Goal: Task Accomplishment & Management: Use online tool/utility

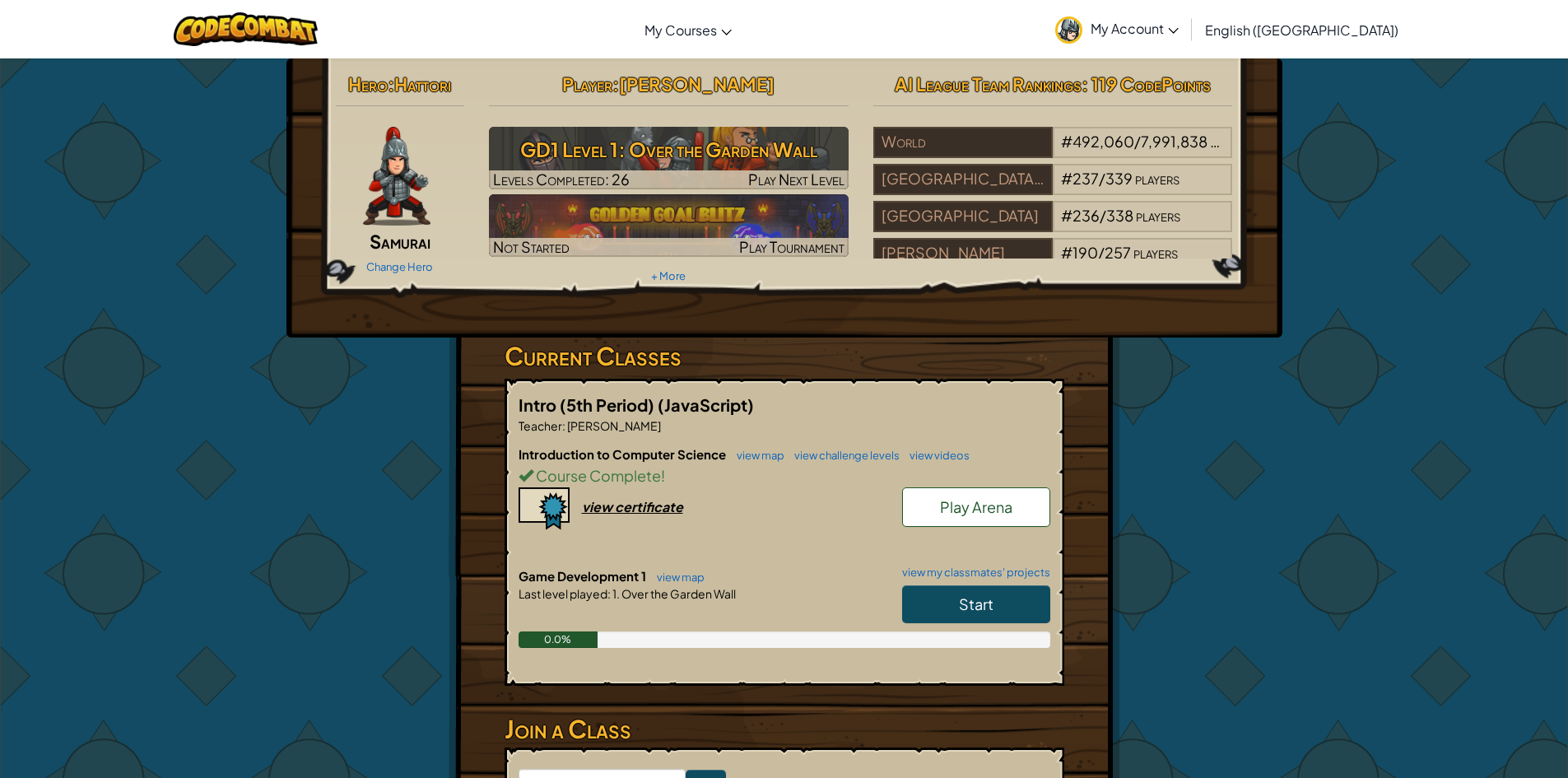
click at [976, 612] on link "Start" at bounding box center [975, 604] width 148 height 38
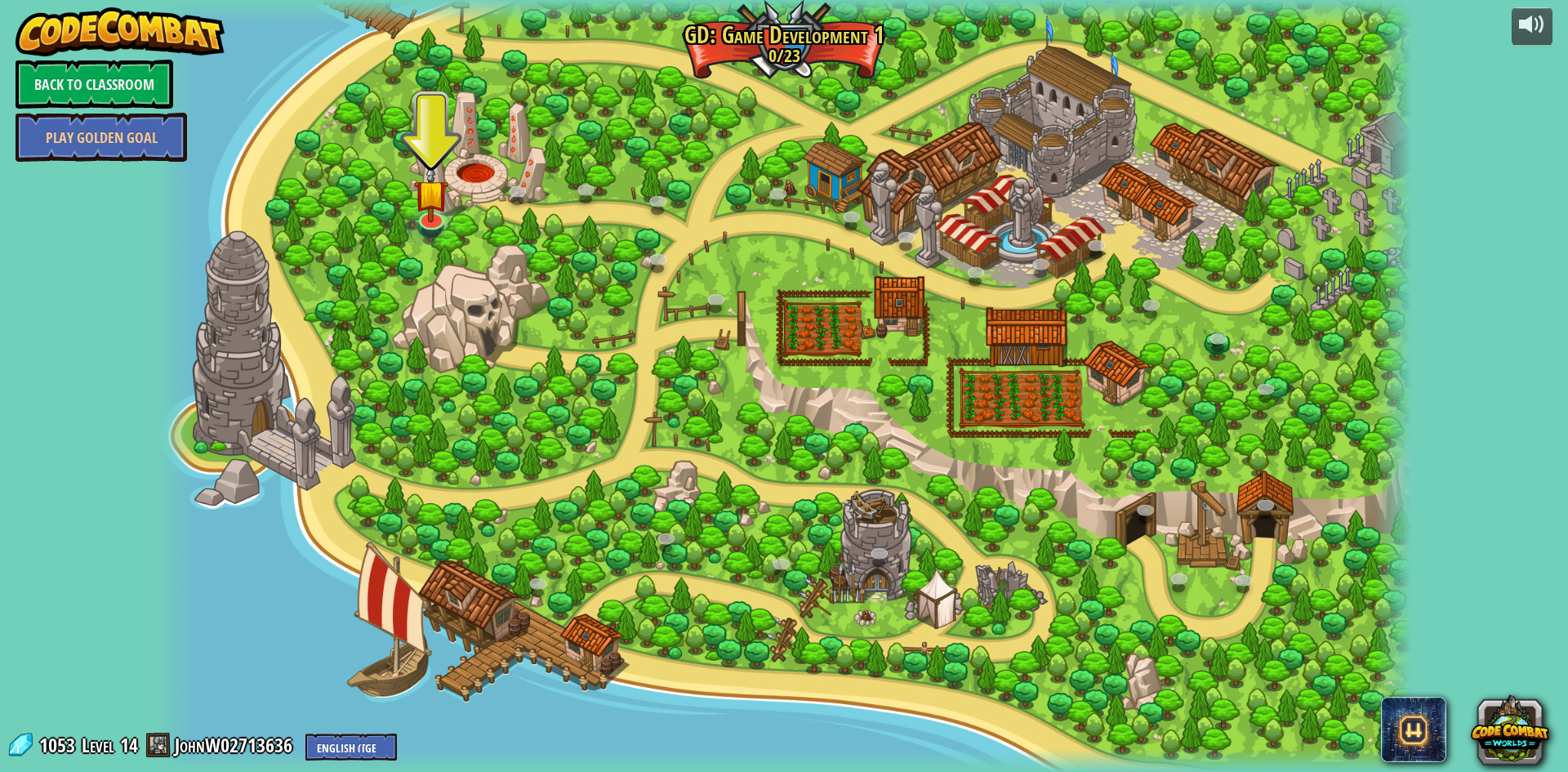
click at [450, 202] on div at bounding box center [783, 386] width 1256 height 772
click at [410, 201] on div at bounding box center [783, 386] width 1256 height 772
click at [425, 200] on img at bounding box center [431, 179] width 34 height 80
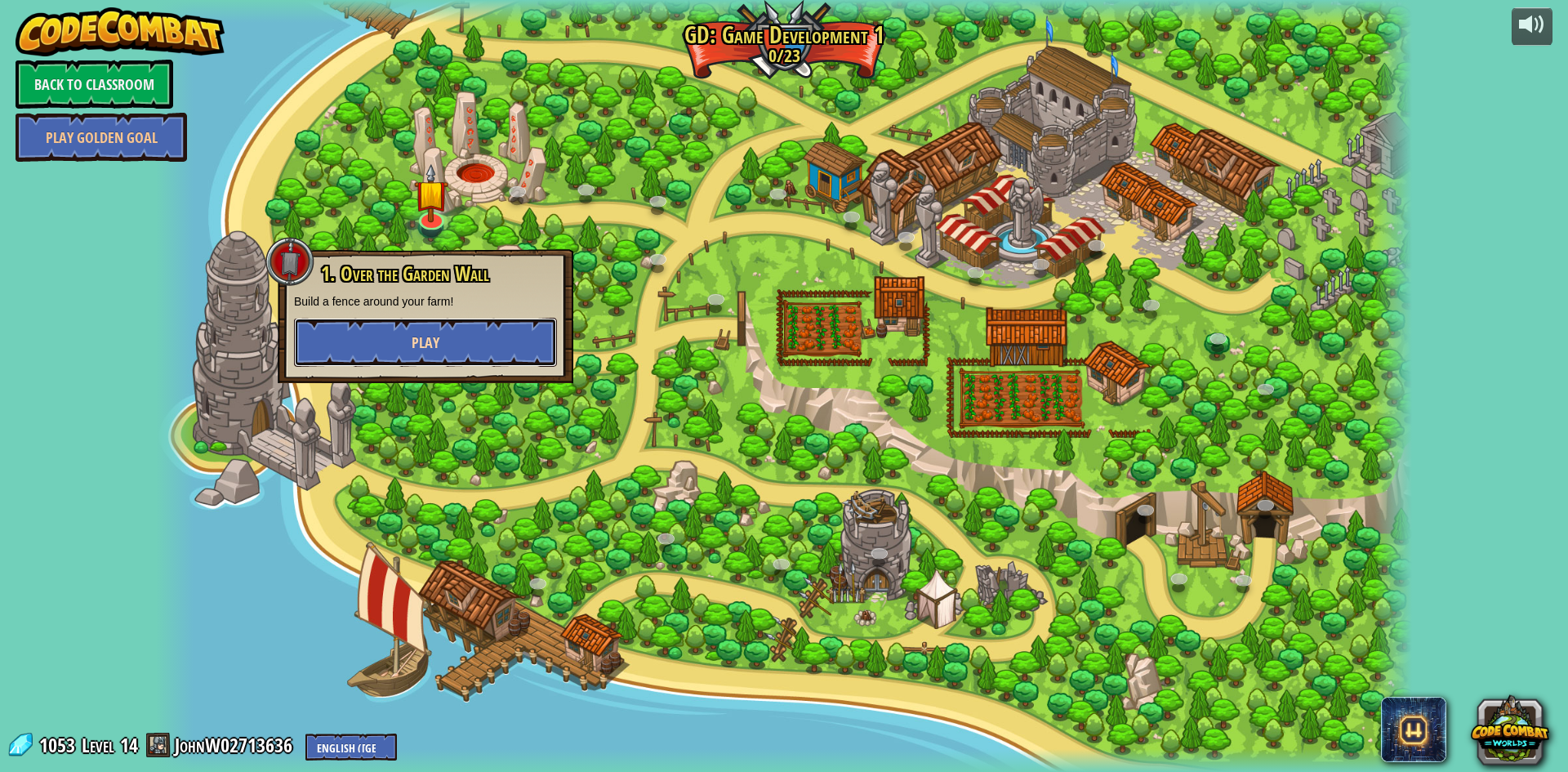
click at [428, 327] on button "Play" at bounding box center [424, 342] width 263 height 49
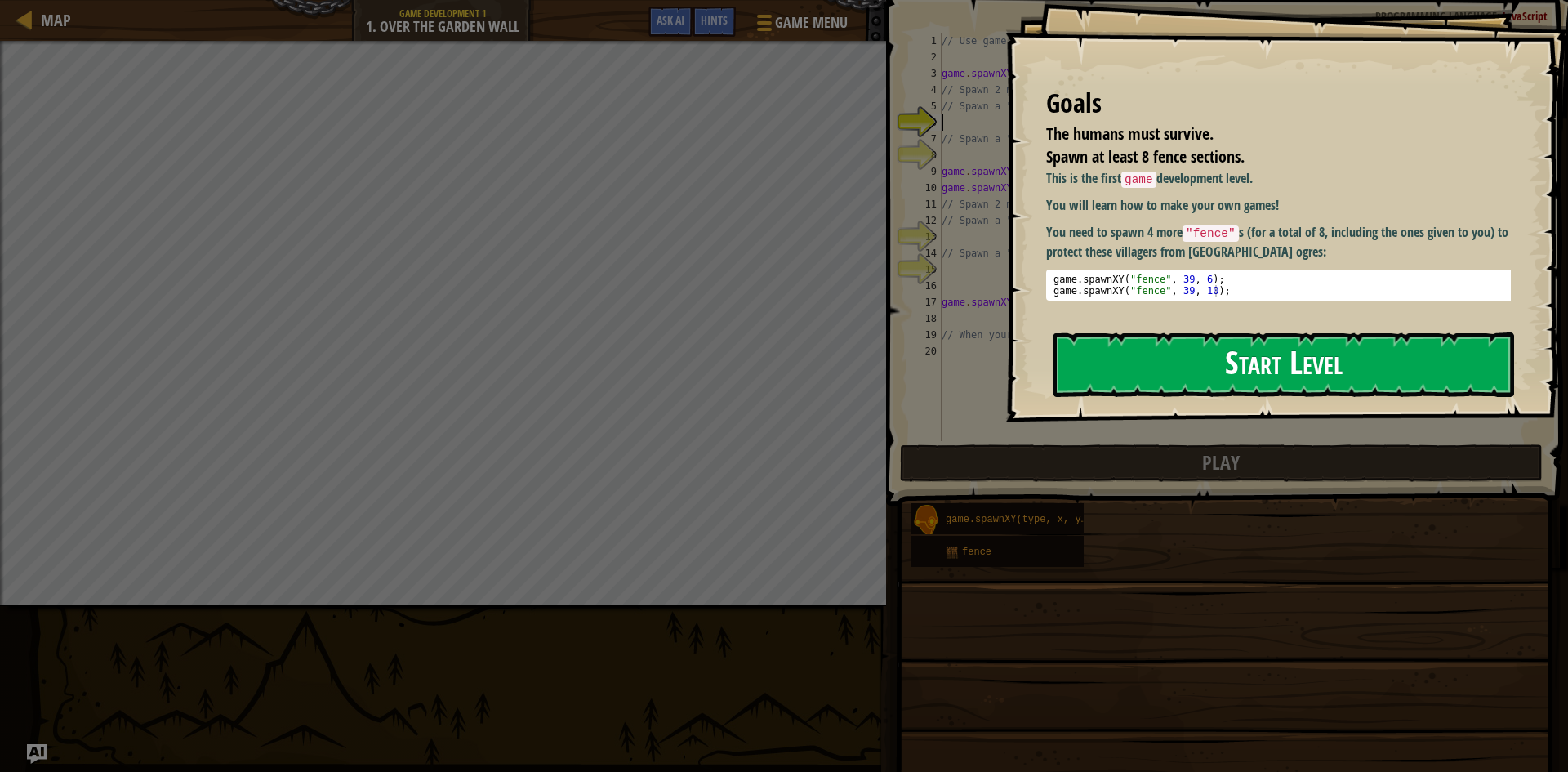
click at [1176, 372] on button "Start Level" at bounding box center [1283, 364] width 460 height 65
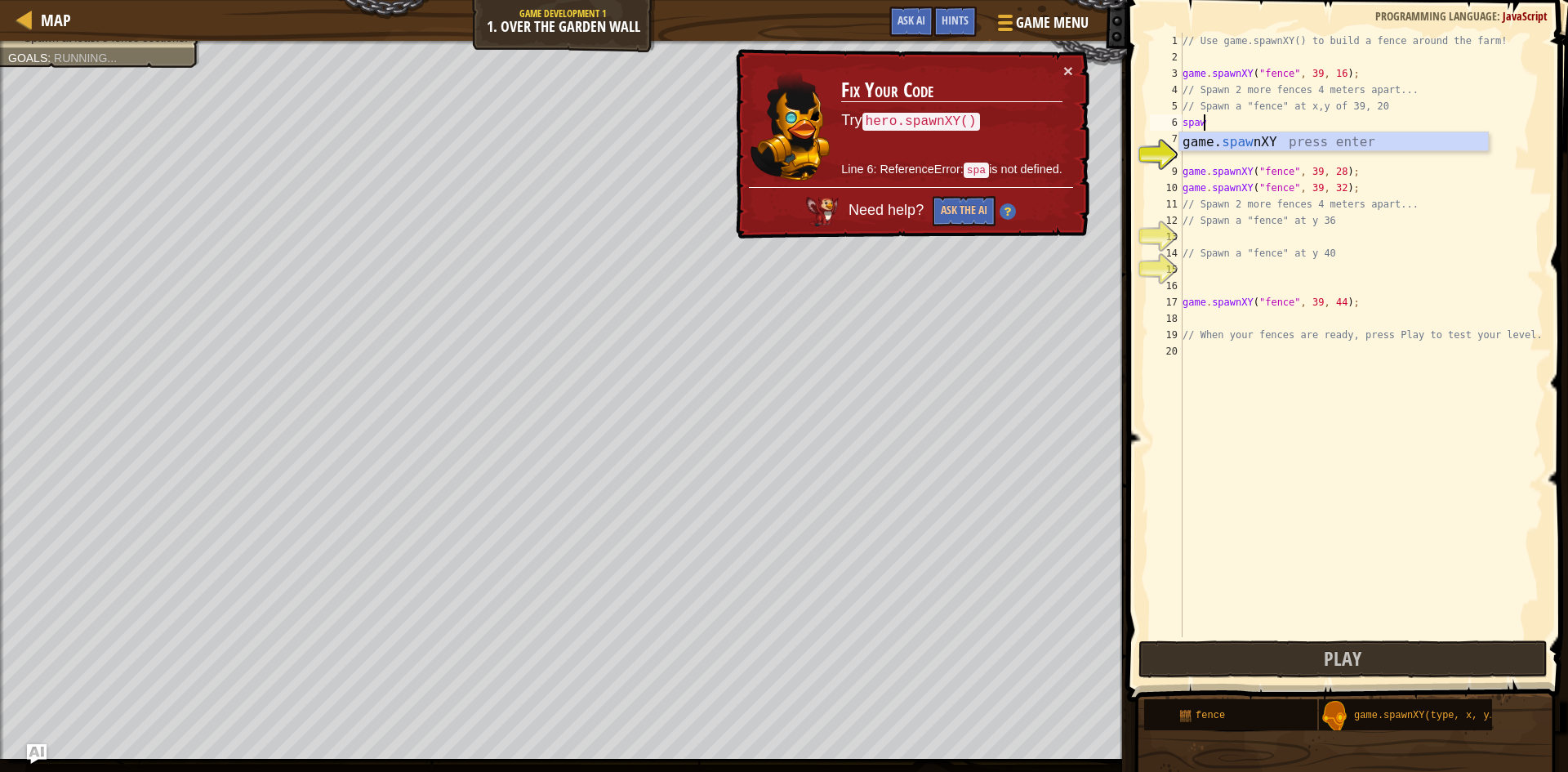
scroll to position [7, 1]
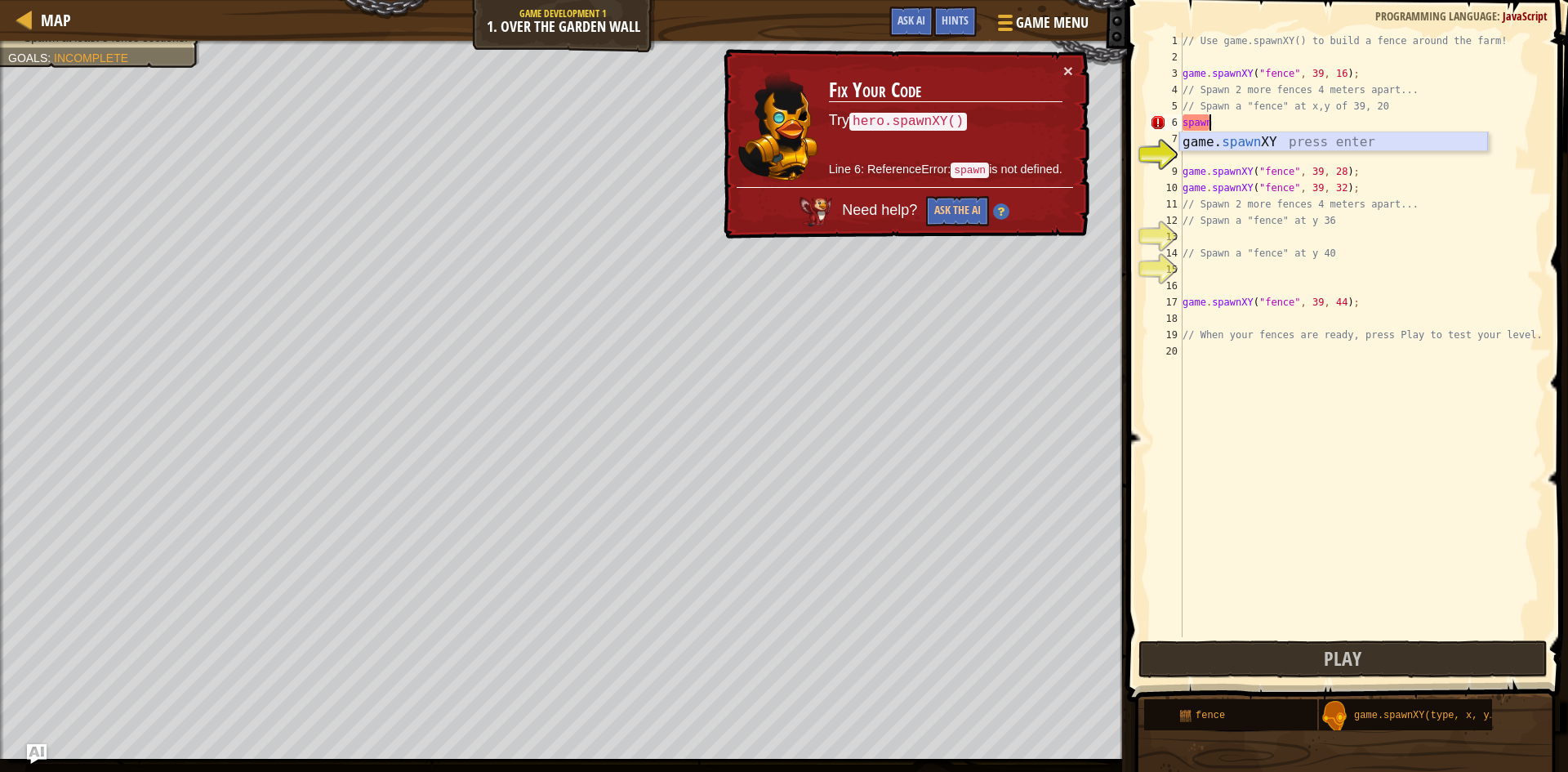
click at [1259, 134] on div "game. spawn XY press enter" at bounding box center [1333, 162] width 308 height 59
type textarea "game.spawnXY("fence", 36, 30);"
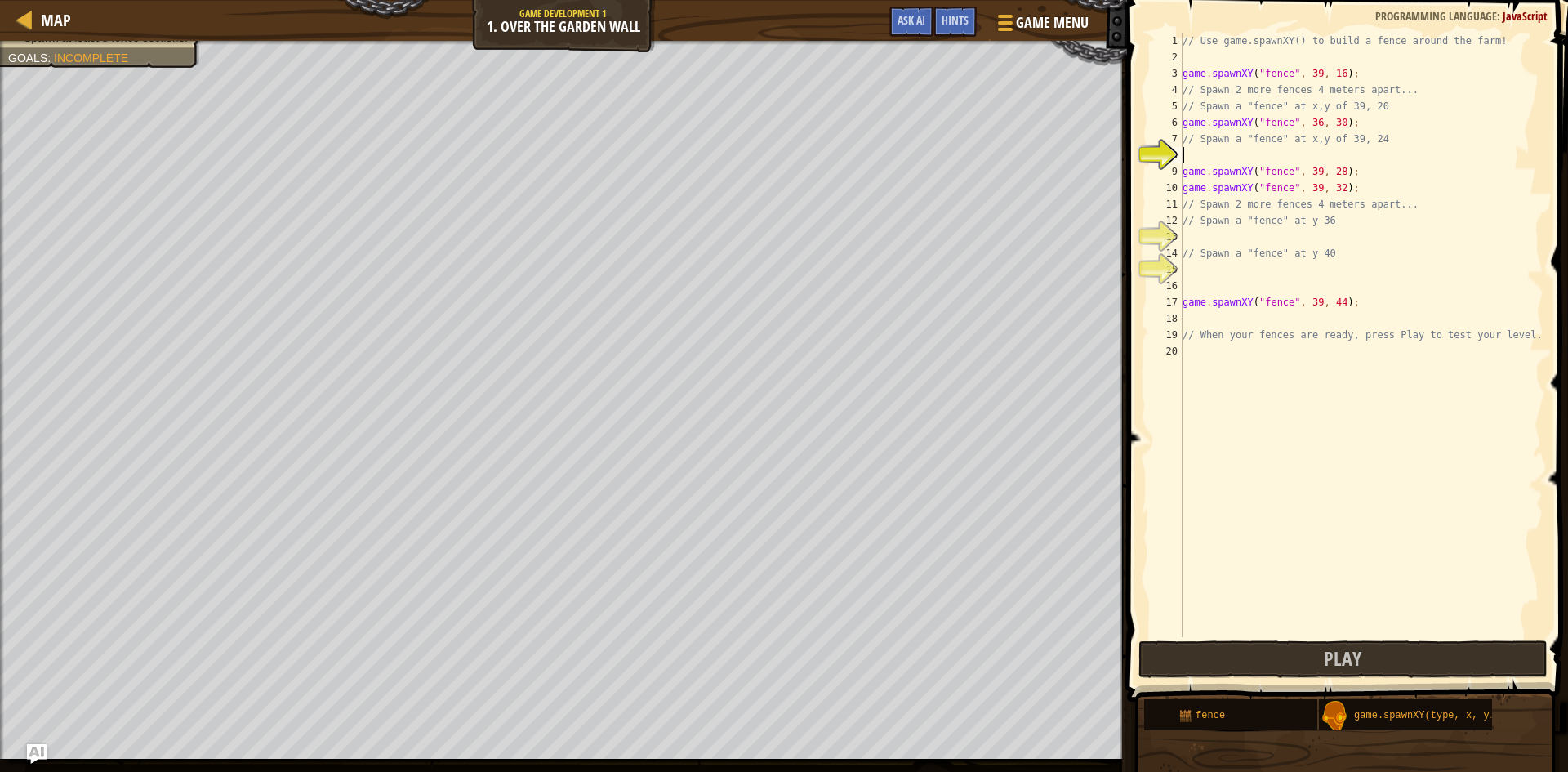
click at [1215, 155] on div "// Use game.spawnXY() to build a fence around the farm! game . spawnXY ( "fence…" at bounding box center [1361, 351] width 364 height 637
click at [1277, 649] on button "Play" at bounding box center [1342, 659] width 409 height 38
click at [1195, 147] on div "// Use game.spawnXY() to build a fence around the farm! game . spawnXY ( "fence…" at bounding box center [1361, 351] width 364 height 637
click at [1228, 155] on div "// Use game.spawnXY() to build a fence around the farm! game . spawnXY ( "fence…" at bounding box center [1361, 351] width 364 height 637
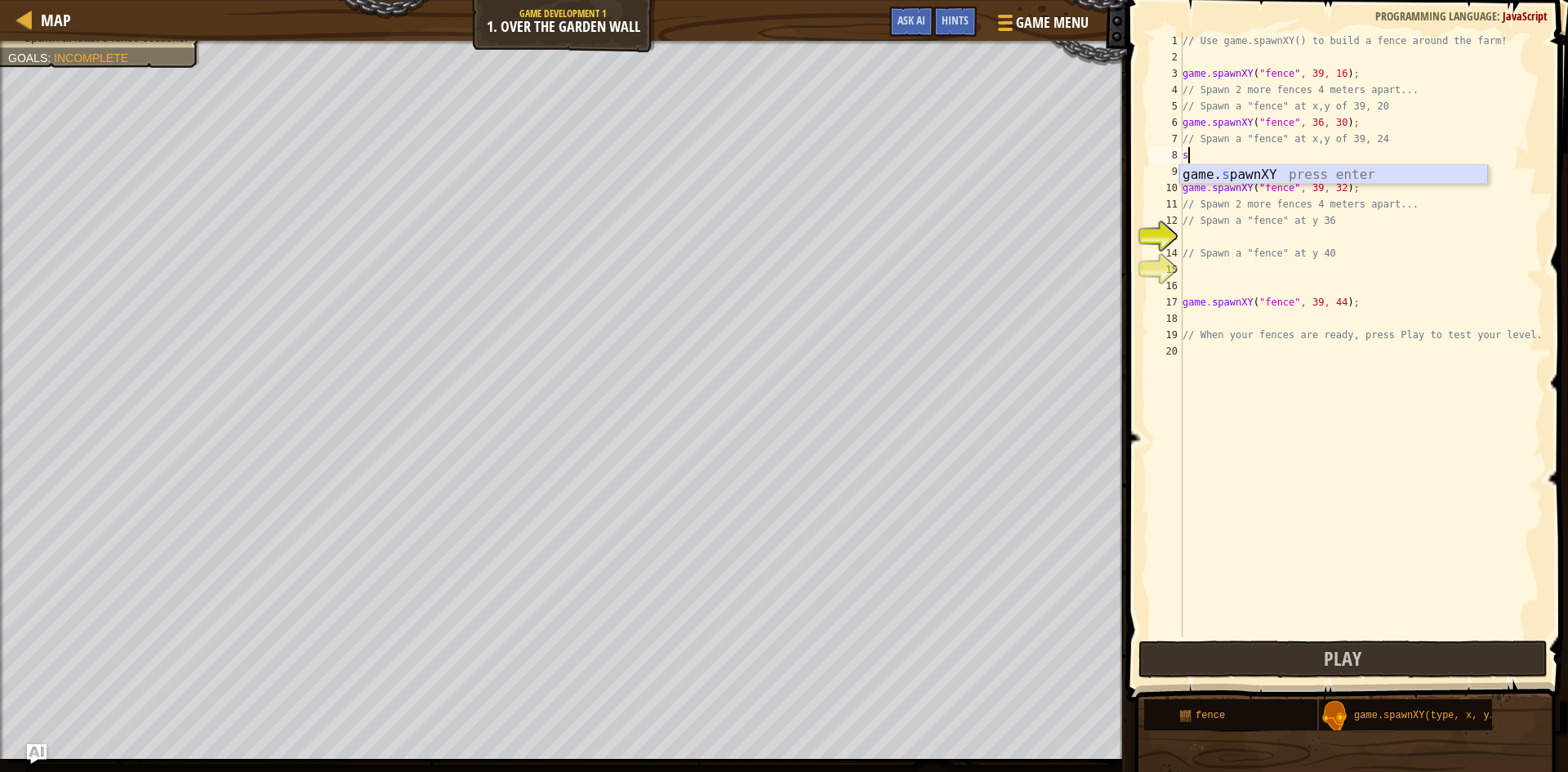
click at [1228, 171] on div "game. s pawnXY press enter" at bounding box center [1333, 194] width 308 height 59
type textarea "game.spawnXY("fence", 36, 30);"
click at [1203, 241] on div "// Use game.spawnXY() to build a fence around the farm! game . spawnXY ( "fence…" at bounding box center [1361, 351] width 364 height 637
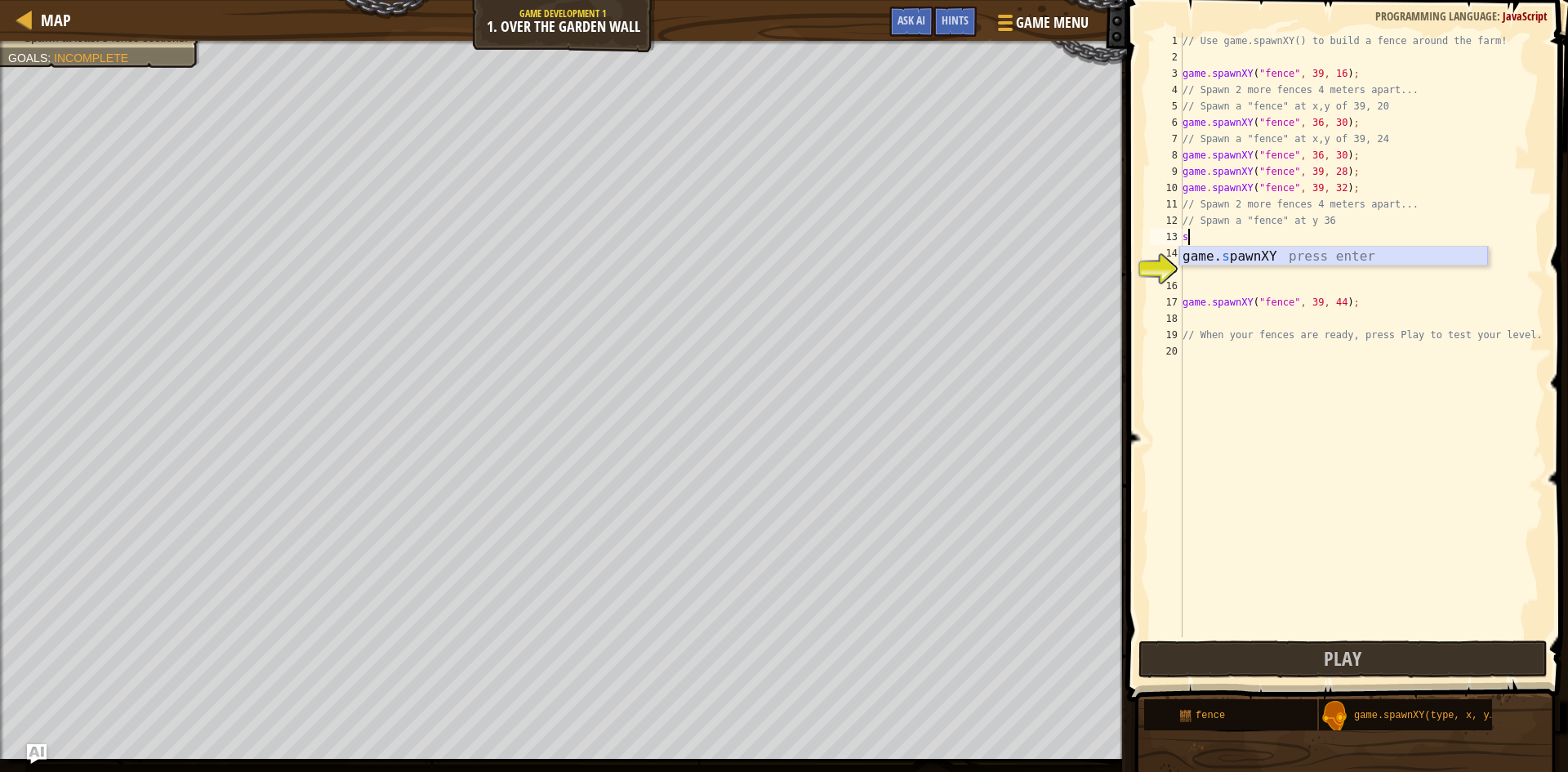
click at [1204, 256] on div "game. s pawnXY press enter" at bounding box center [1333, 276] width 308 height 59
click at [1201, 261] on div "// Use game.spawnXY() to build a fence around the farm! game . spawnXY ( "fence…" at bounding box center [1361, 351] width 364 height 637
type textarea "// Spawn a "fence" at y 40"
click at [1195, 276] on div "// Use game.spawnXY() to build a fence around the farm! game . spawnXY ( "fence…" at bounding box center [1361, 351] width 364 height 637
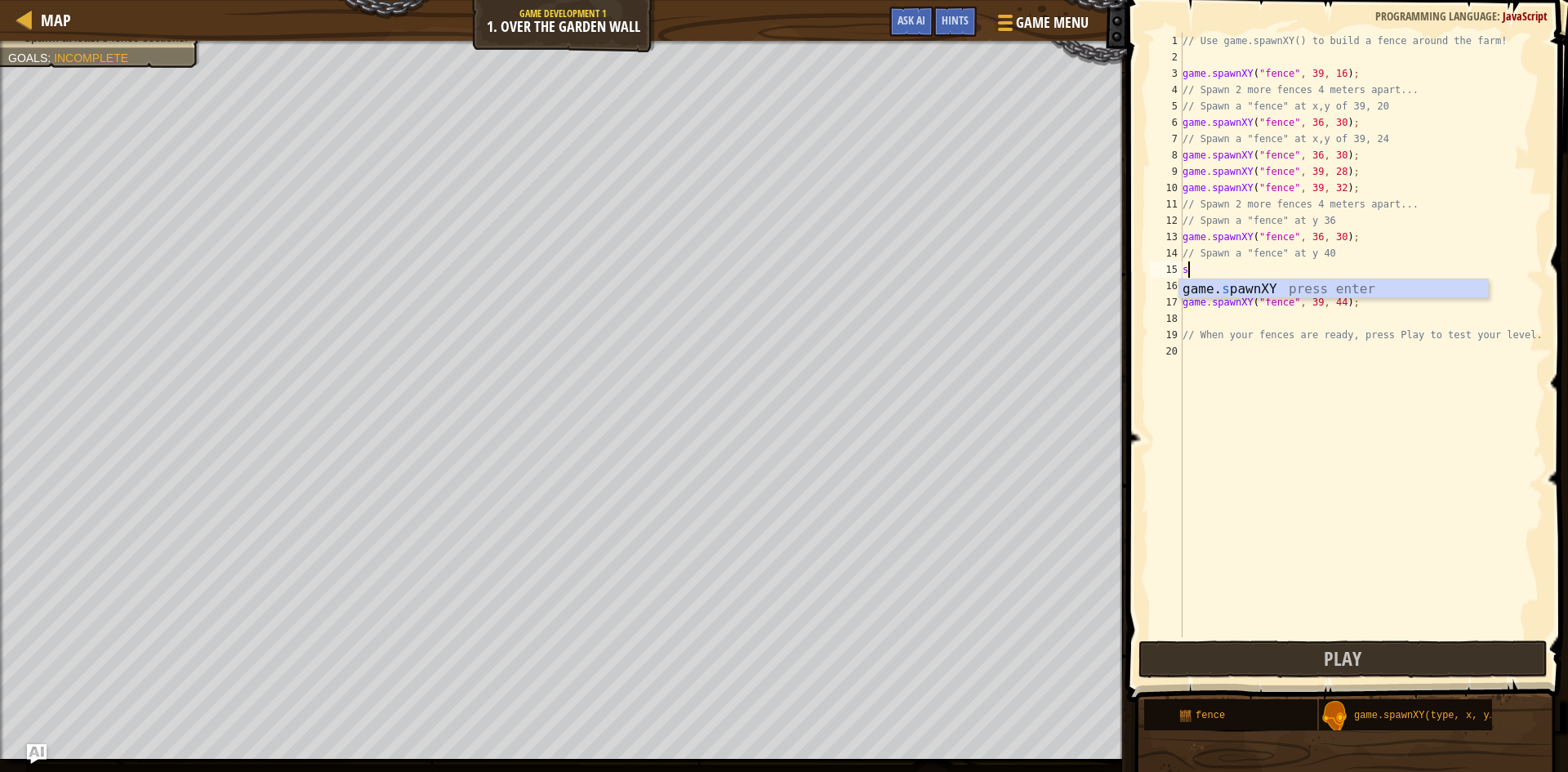
click at [1334, 299] on div "// Use game.spawnXY() to build a fence around the farm! game . spawnXY ( "fence…" at bounding box center [1361, 351] width 364 height 637
click at [1209, 276] on div "// Use game.spawnXY() to build a fence around the farm! game . spawnXY ( "fence…" at bounding box center [1361, 351] width 364 height 637
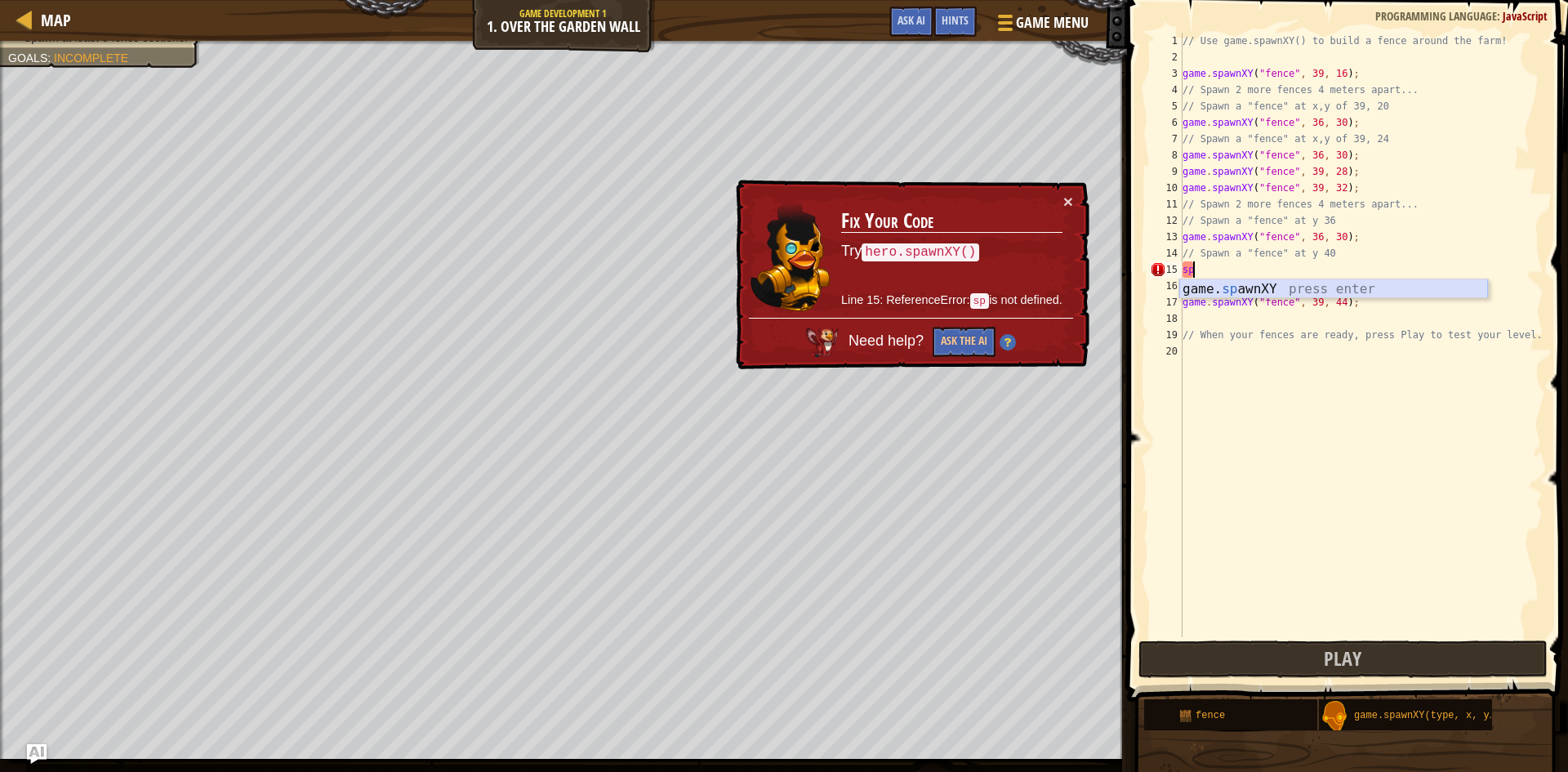
click at [1243, 289] on div "game. sp awnXY press enter" at bounding box center [1333, 308] width 308 height 59
type textarea "game.spawnXY("fence", 36, 30);"
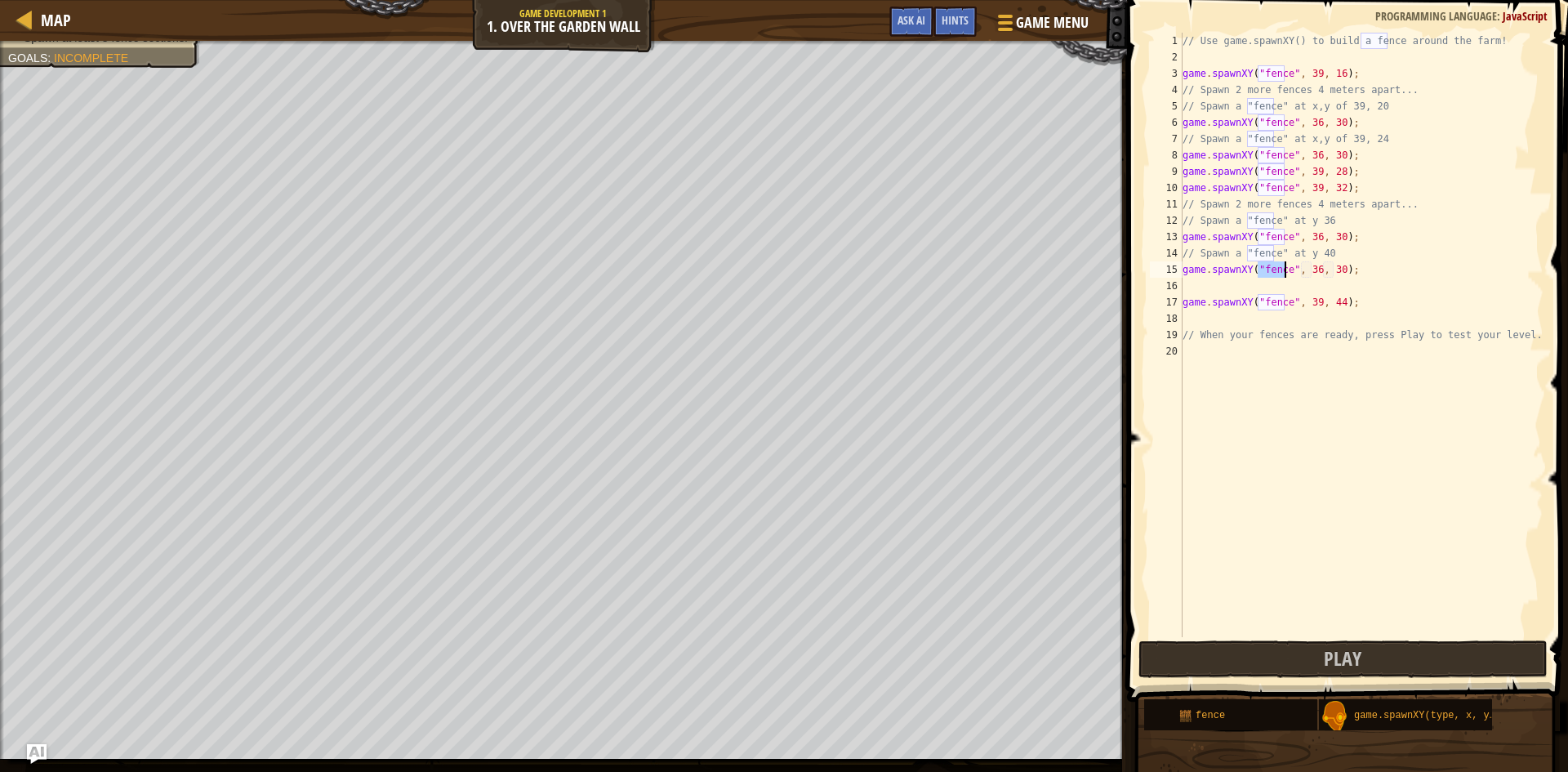
click at [1211, 456] on div "// Use game.spawnXY() to build a fence around the farm! game . spawnXY ( "fence…" at bounding box center [1361, 351] width 364 height 637
click at [1249, 662] on button "Play" at bounding box center [1342, 659] width 409 height 38
drag, startPoint x: 1303, startPoint y: 153, endPoint x: 1337, endPoint y: 154, distance: 34.0
click at [1337, 154] on div "// Use game.spawnXY() to build a fence around the farm! game . spawnXY ( "fence…" at bounding box center [1361, 351] width 364 height 637
click at [1481, 276] on div "// Use game.spawnXY() to build a fence around the farm! game . spawnXY ( "fence…" at bounding box center [1361, 351] width 364 height 637
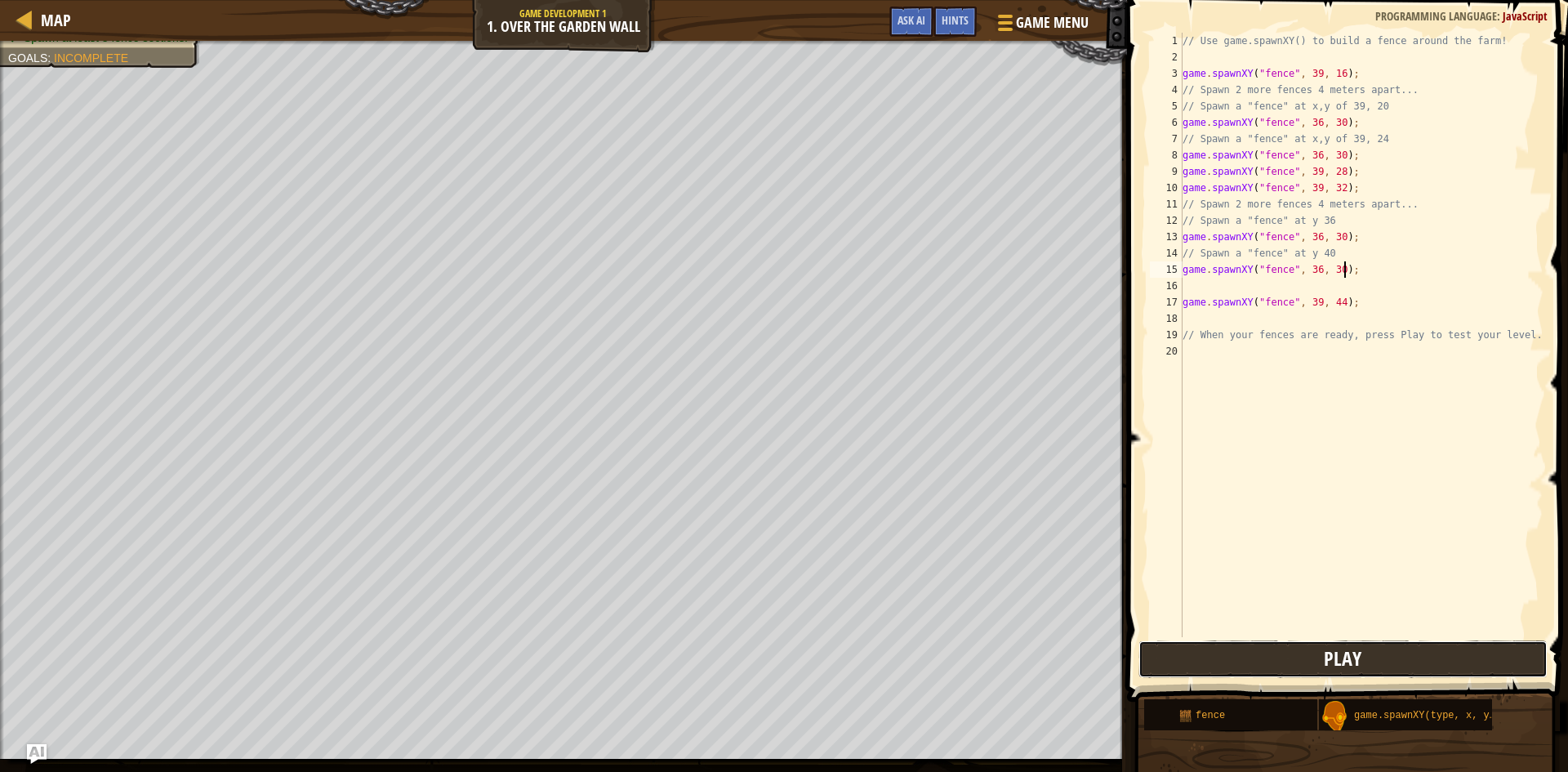
click at [1270, 651] on button "Play" at bounding box center [1342, 659] width 409 height 38
click at [1312, 124] on div "// Use game.spawnXY() to build a fence around the farm! game . spawnXY ( "fence…" at bounding box center [1361, 351] width 364 height 637
click at [1330, 115] on div "// Use game.spawnXY() to build a fence around the farm! game . spawnXY ( "fence…" at bounding box center [1361, 351] width 364 height 637
click at [1329, 117] on div "// Use game.spawnXY() to build a fence around the farm! game . spawnXY ( "fence…" at bounding box center [1361, 351] width 364 height 637
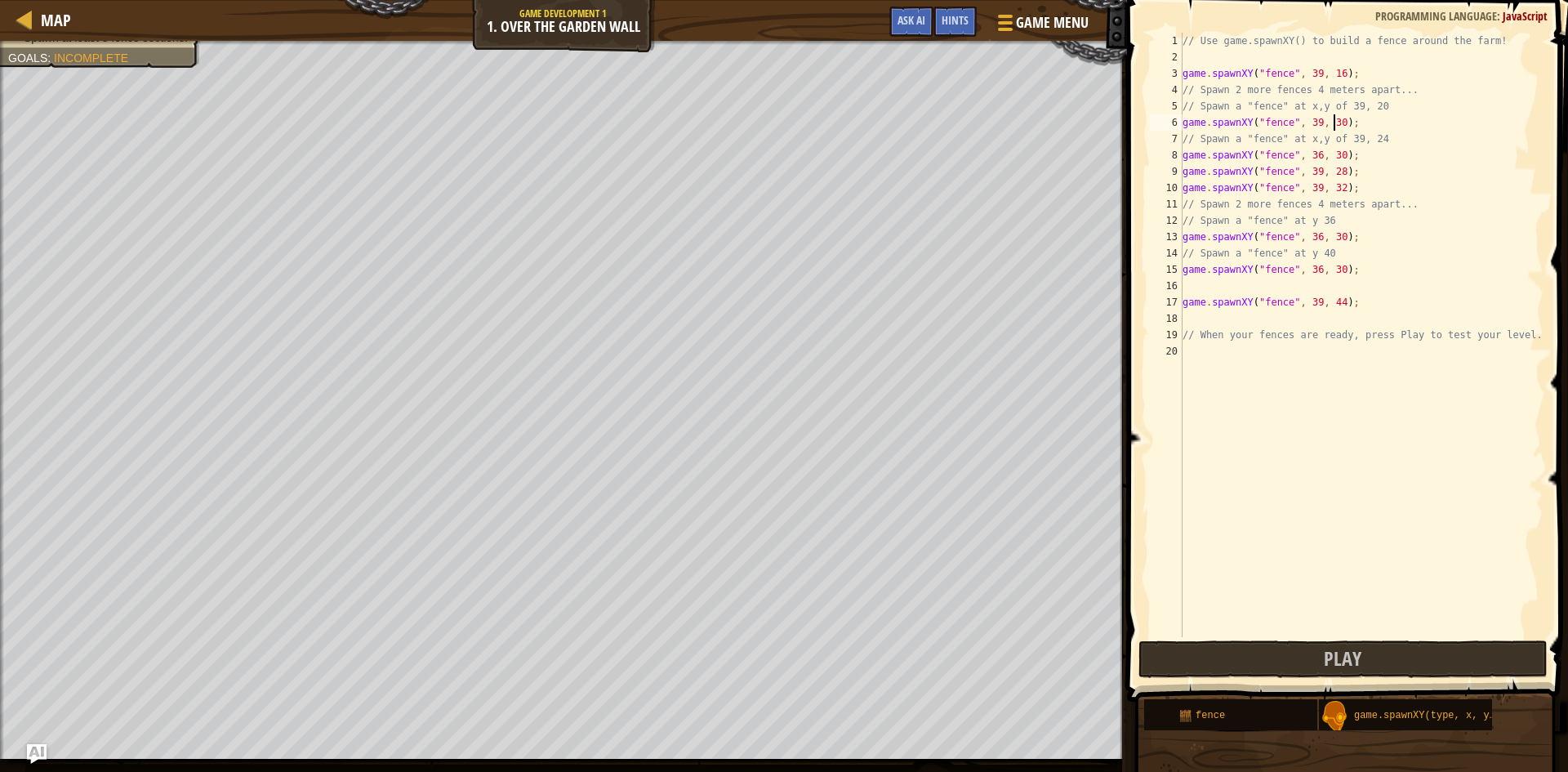
click at [1332, 117] on div "// Use game.spawnXY() to build a fence around the farm! game . spawnXY ( "fence…" at bounding box center [1361, 351] width 364 height 637
click at [1333, 151] on div "// Use game.spawnXY() to build a fence around the farm! game . spawnXY ( "fence…" at bounding box center [1361, 351] width 364 height 637
click at [1246, 650] on button "Play" at bounding box center [1342, 659] width 409 height 38
click at [1326, 159] on div "// Use game.spawnXY() to build a fence around the farm! game . spawnXY ( "fence…" at bounding box center [1361, 351] width 364 height 637
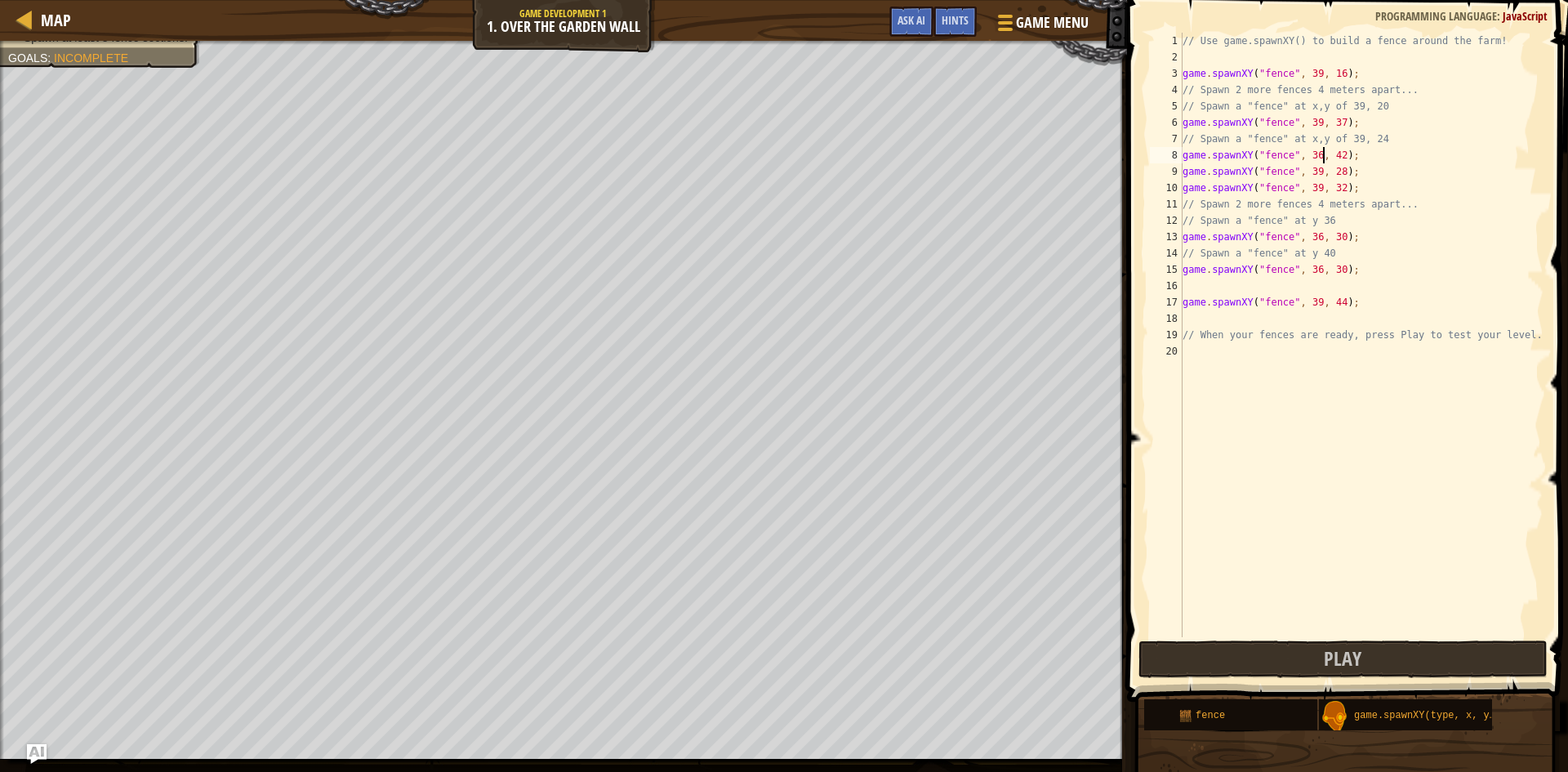
click at [1313, 152] on div "// Use game.spawnXY() to build a fence around the farm! game . spawnXY ( "fence…" at bounding box center [1361, 351] width 364 height 637
click at [1309, 237] on div "// Use game.spawnXY() to build a fence around the farm! game . spawnXY ( "fence…" at bounding box center [1361, 351] width 364 height 637
click at [1332, 232] on div "// Use game.spawnXY() to build a fence around the farm! game . spawnXY ( "fence…" at bounding box center [1361, 351] width 364 height 637
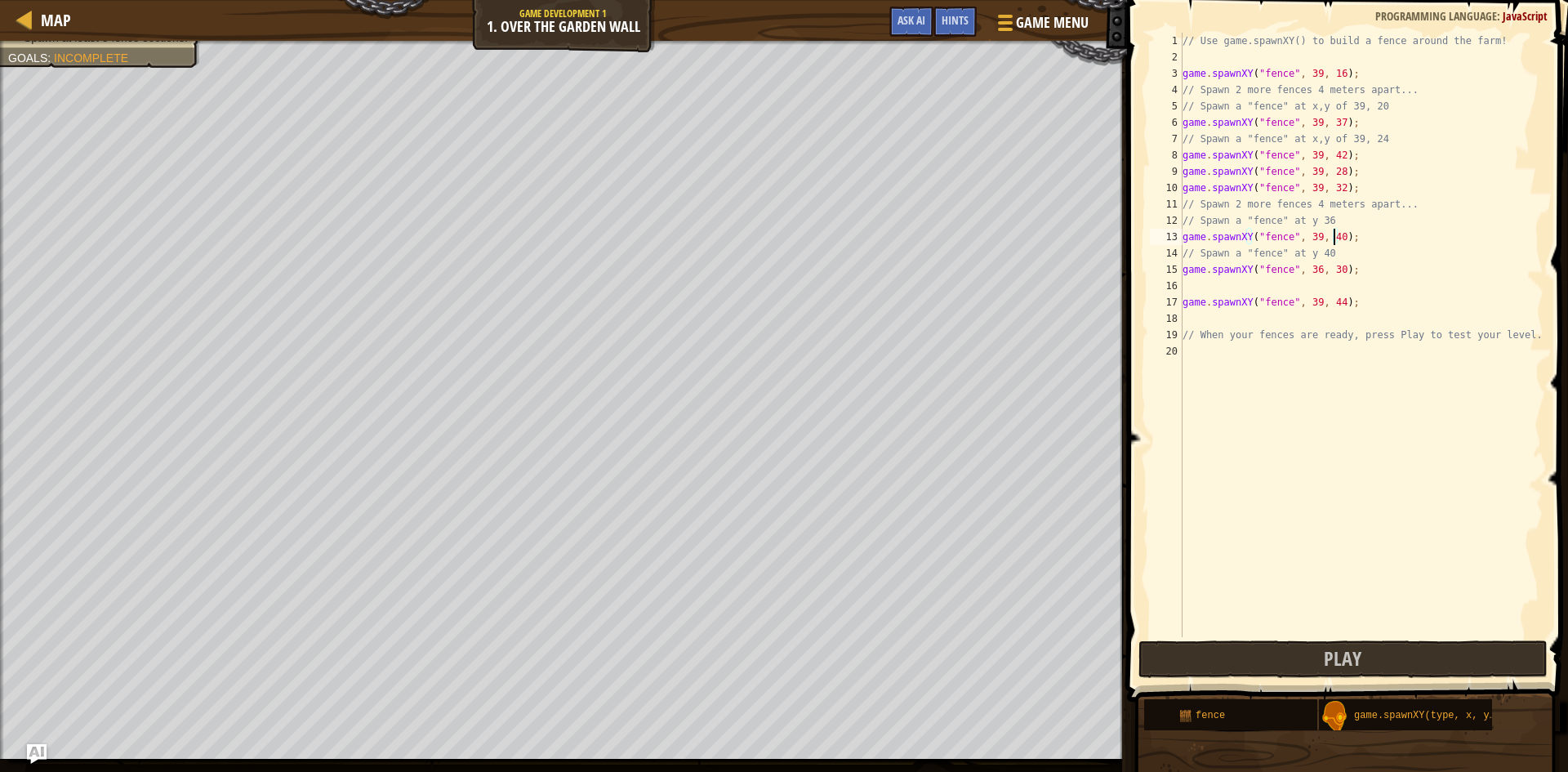
click at [1308, 270] on div "// Use game.spawnXY() to build a fence around the farm! game . spawnXY ( "fence…" at bounding box center [1361, 351] width 364 height 637
click at [1312, 270] on div "// Use game.spawnXY() to build a fence around the farm! game . spawnXY ( "fence…" at bounding box center [1361, 351] width 364 height 637
click at [1331, 268] on div "// Use game.spawnXY() to build a fence around the farm! game . spawnXY ( "fence…" at bounding box center [1361, 351] width 364 height 637
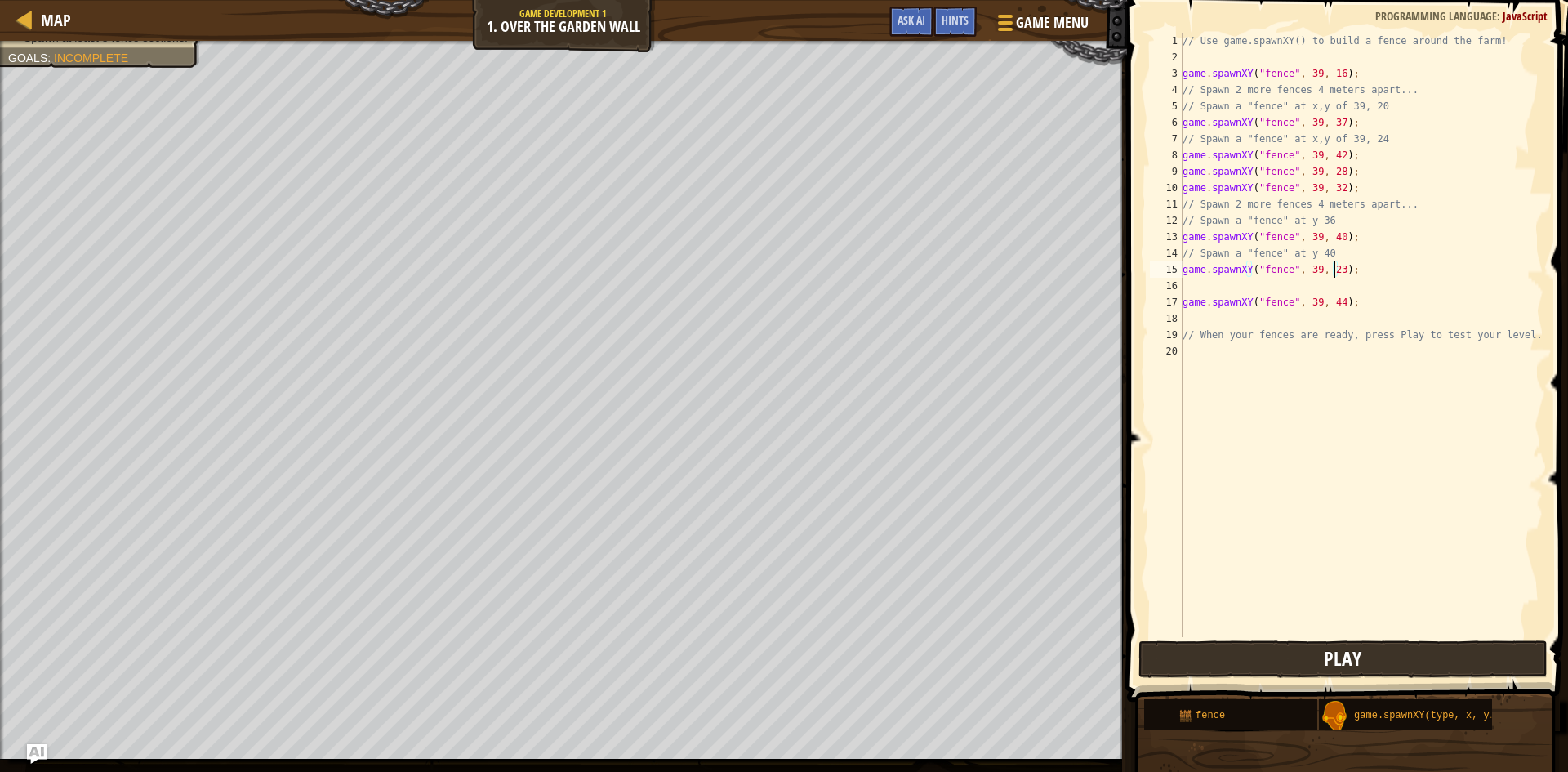
type textarea "game.spawnXY("fence", 39, 23);"
click at [1248, 672] on button "Play" at bounding box center [1342, 659] width 409 height 38
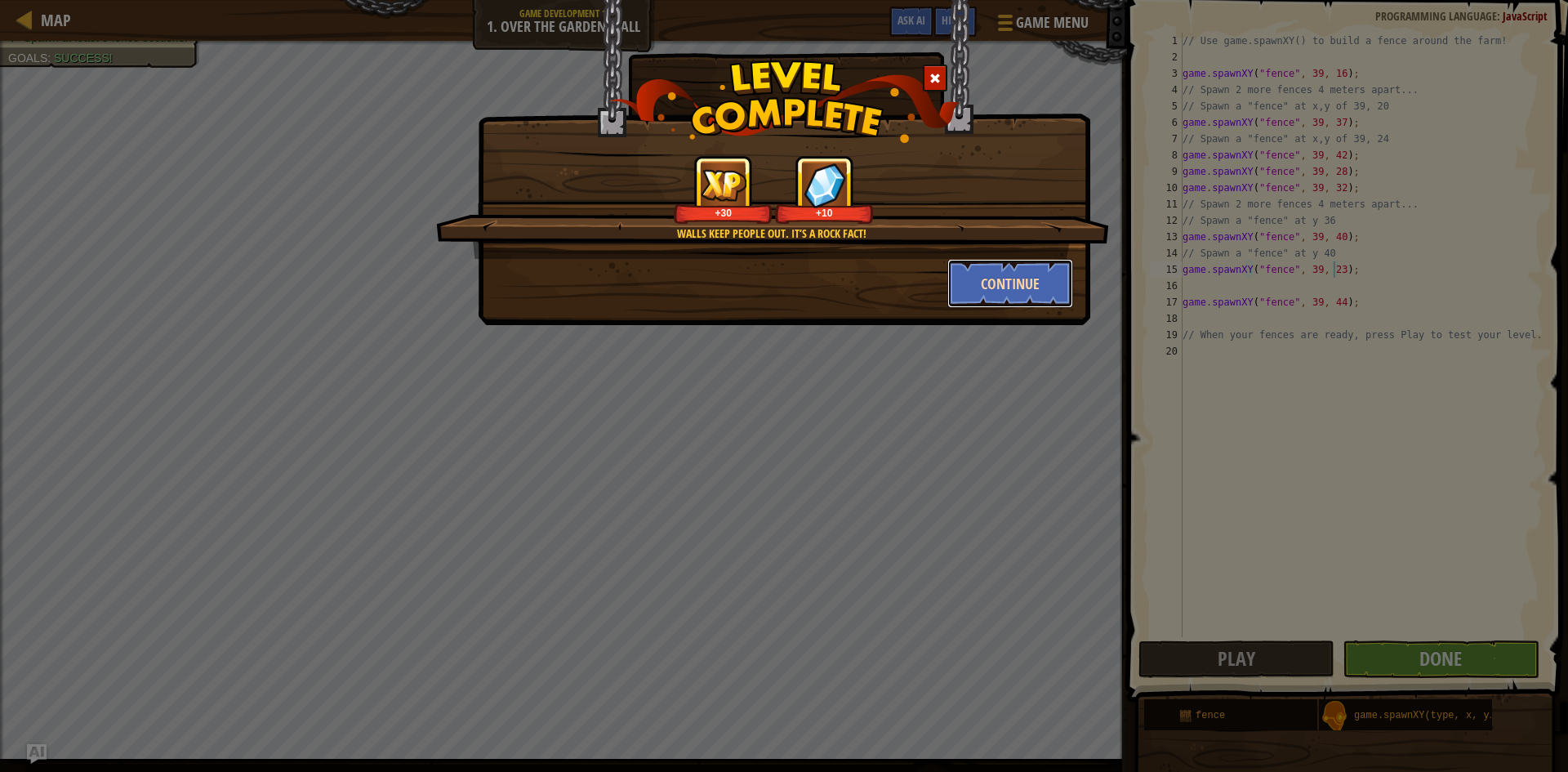
click at [1008, 280] on button "Continue" at bounding box center [1010, 284] width 126 height 49
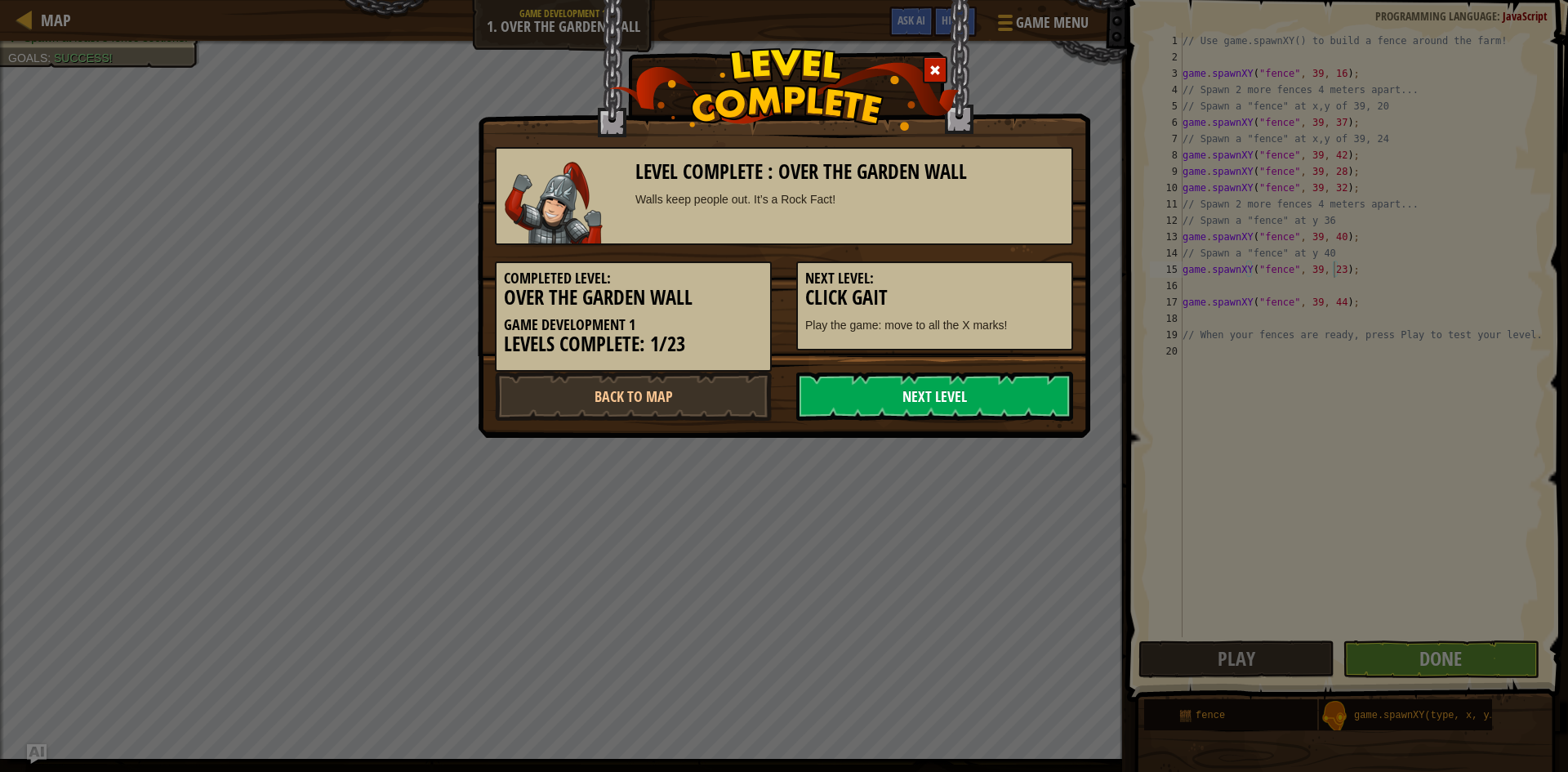
click at [935, 402] on link "Next Level" at bounding box center [934, 396] width 277 height 49
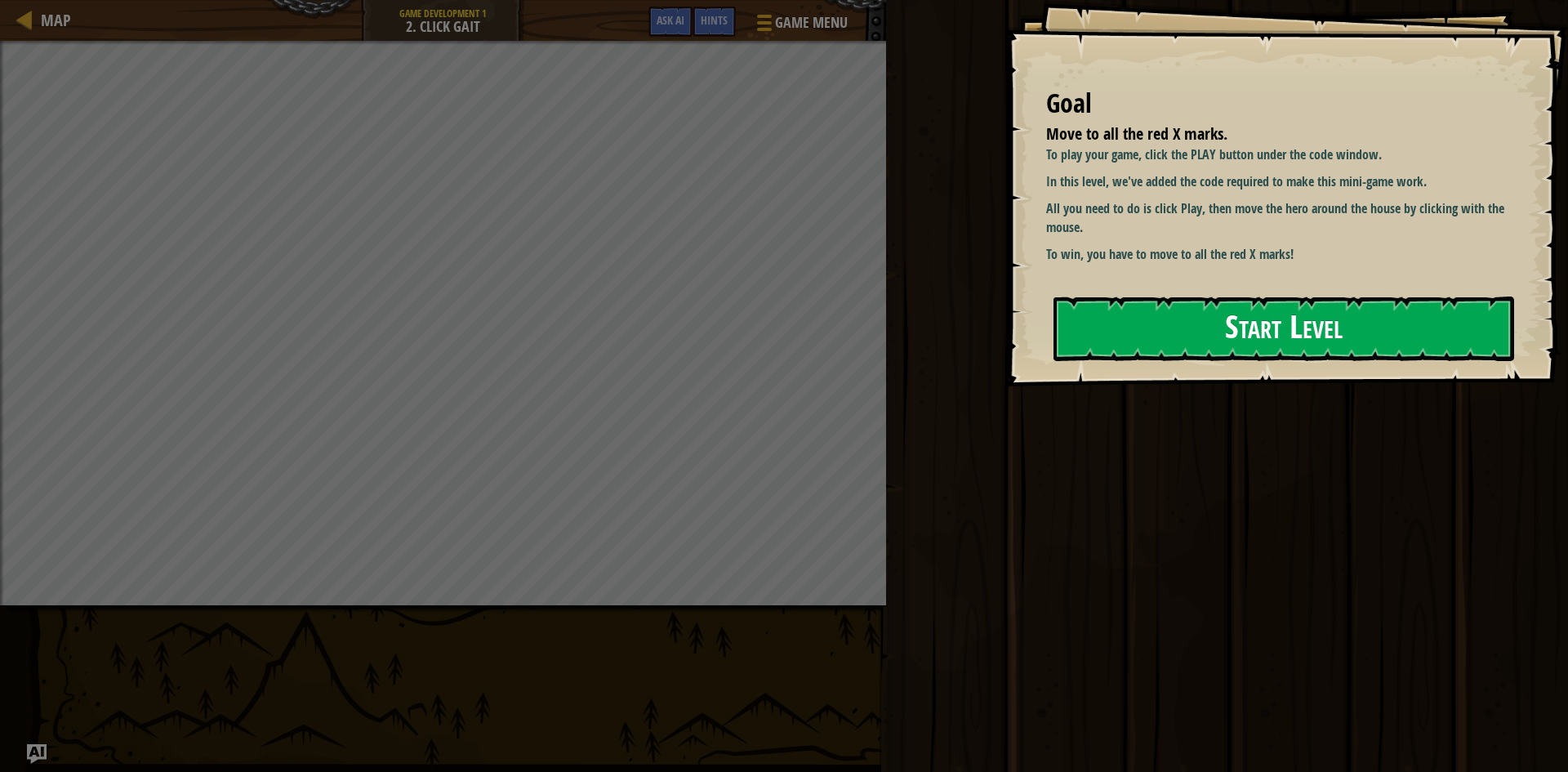
click at [1133, 337] on button "Start Level" at bounding box center [1283, 328] width 460 height 65
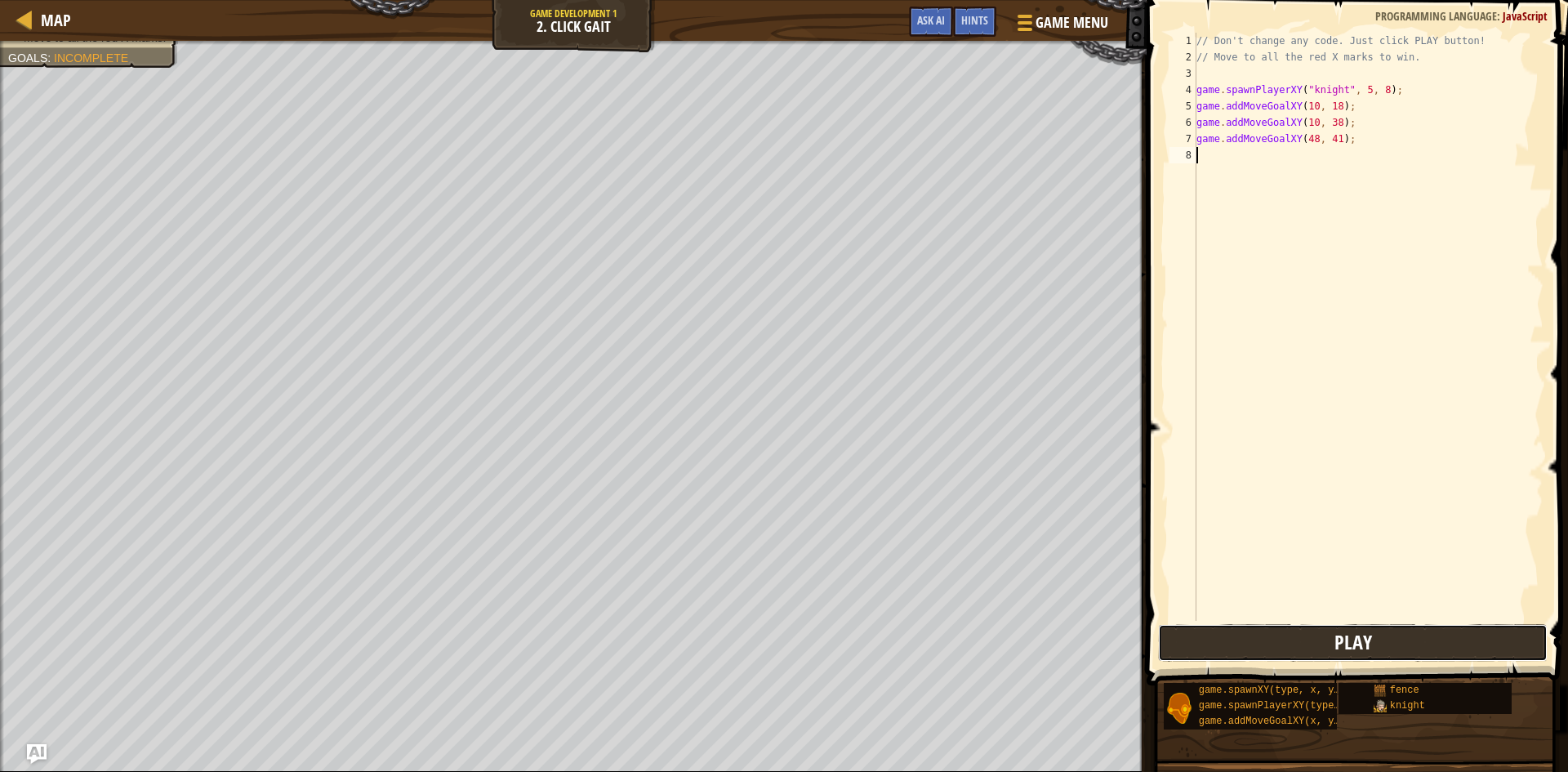
click at [1366, 647] on span "Play" at bounding box center [1353, 641] width 38 height 27
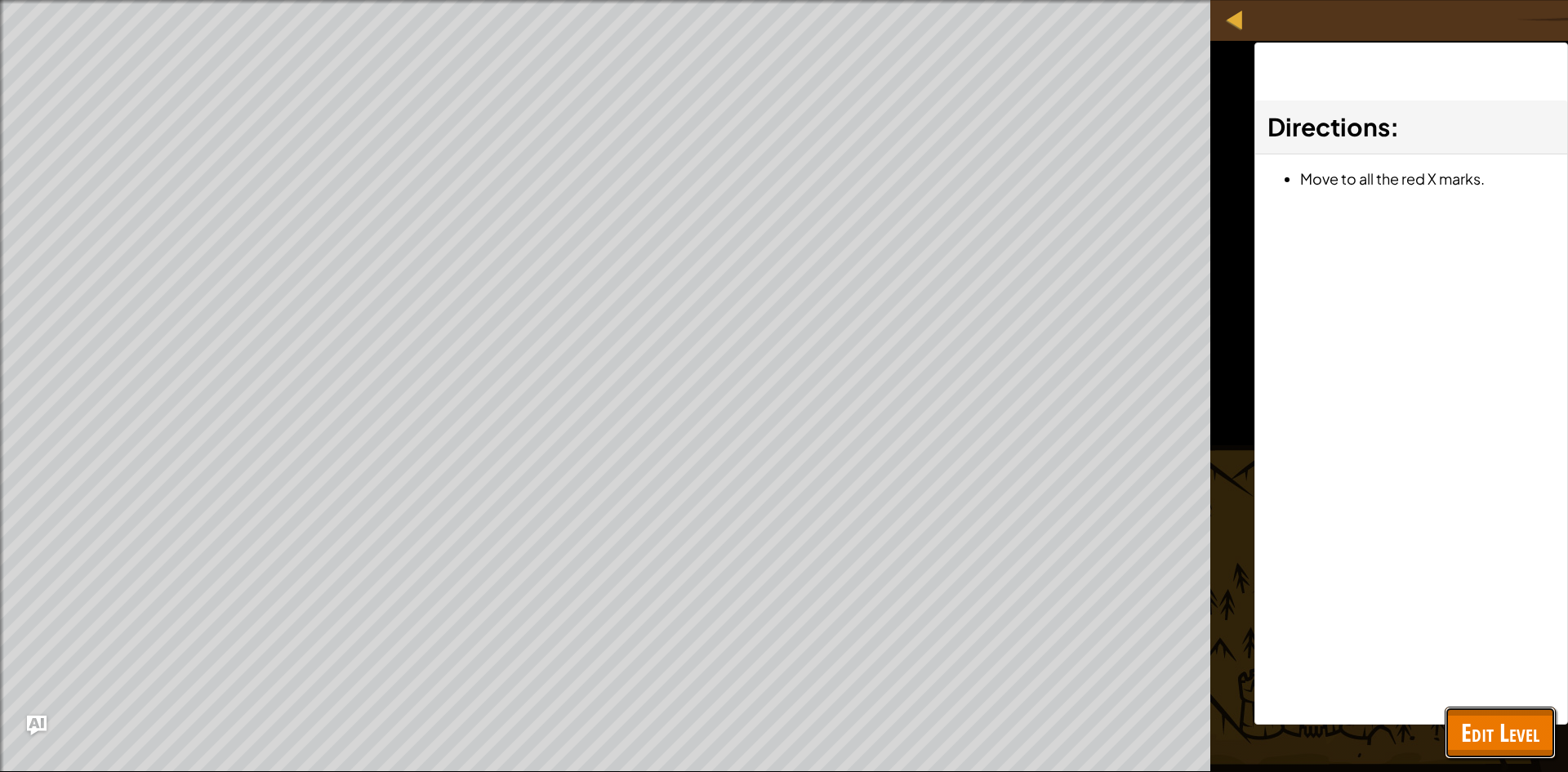
click at [1502, 740] on span "Edit Level" at bounding box center [1500, 732] width 79 height 34
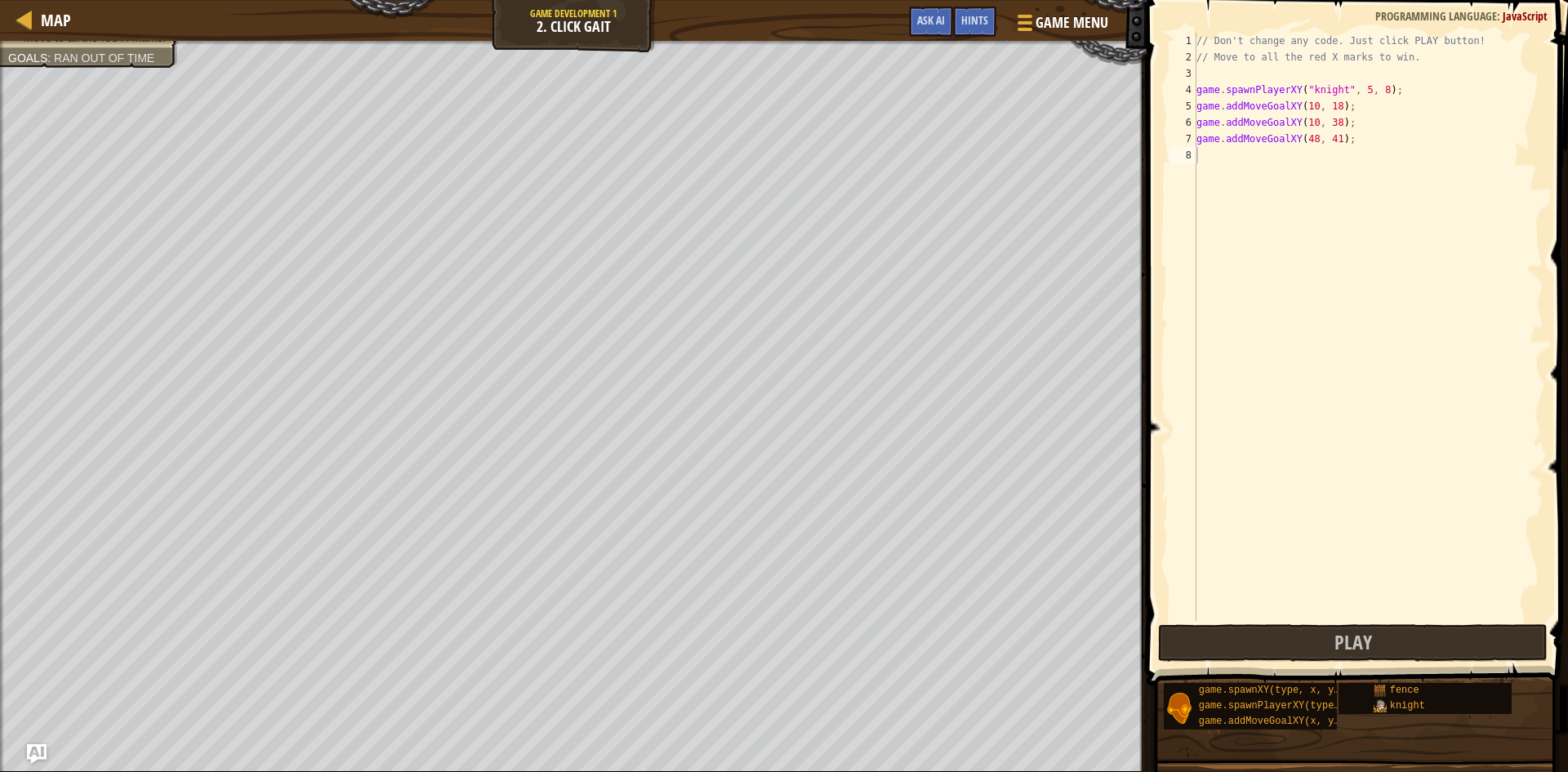
click at [1236, 77] on div "// Don't change any code. Just click PLAY button! // Move to all the red X mark…" at bounding box center [1368, 343] width 350 height 620
type textarea "m"
type textarea "f"
type textarea "g"
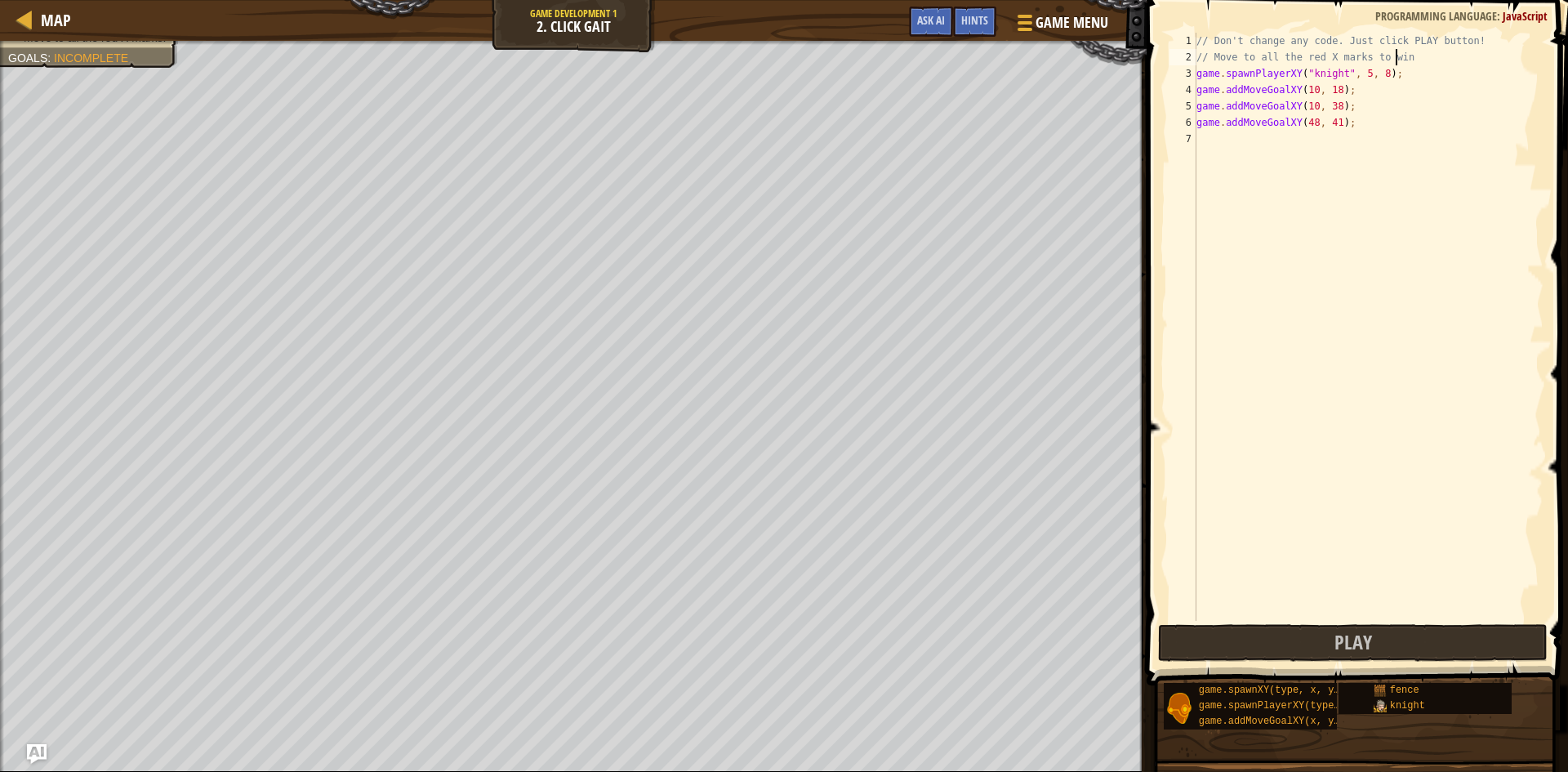
type textarea "// Move to all the red X marks to win"
click at [1226, 622] on span at bounding box center [1359, 319] width 435 height 734
click at [1227, 622] on span at bounding box center [1359, 319] width 435 height 734
click at [1320, 643] on button "Play" at bounding box center [1353, 642] width 390 height 38
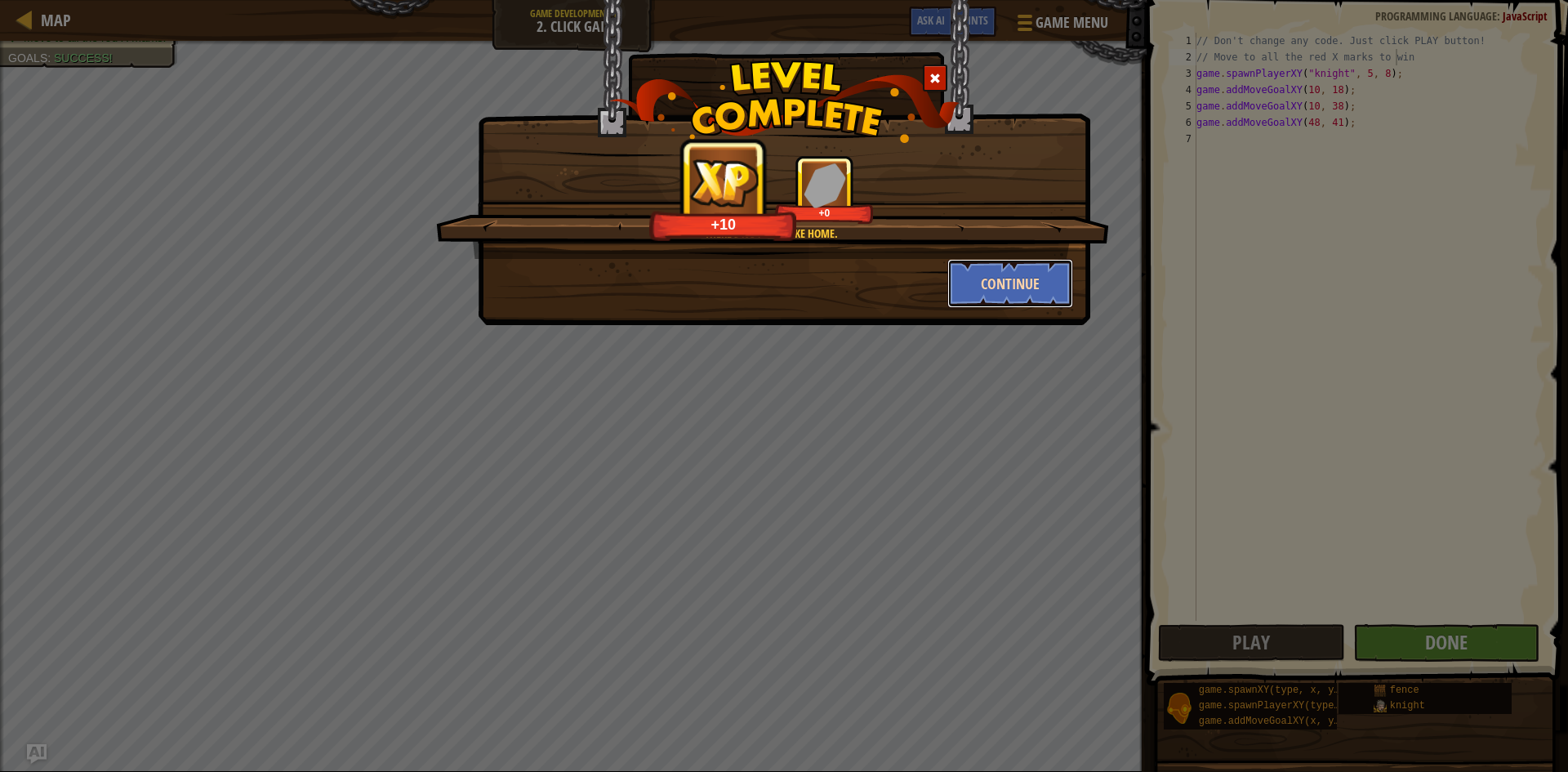
click at [1054, 282] on button "Continue" at bounding box center [1010, 284] width 126 height 49
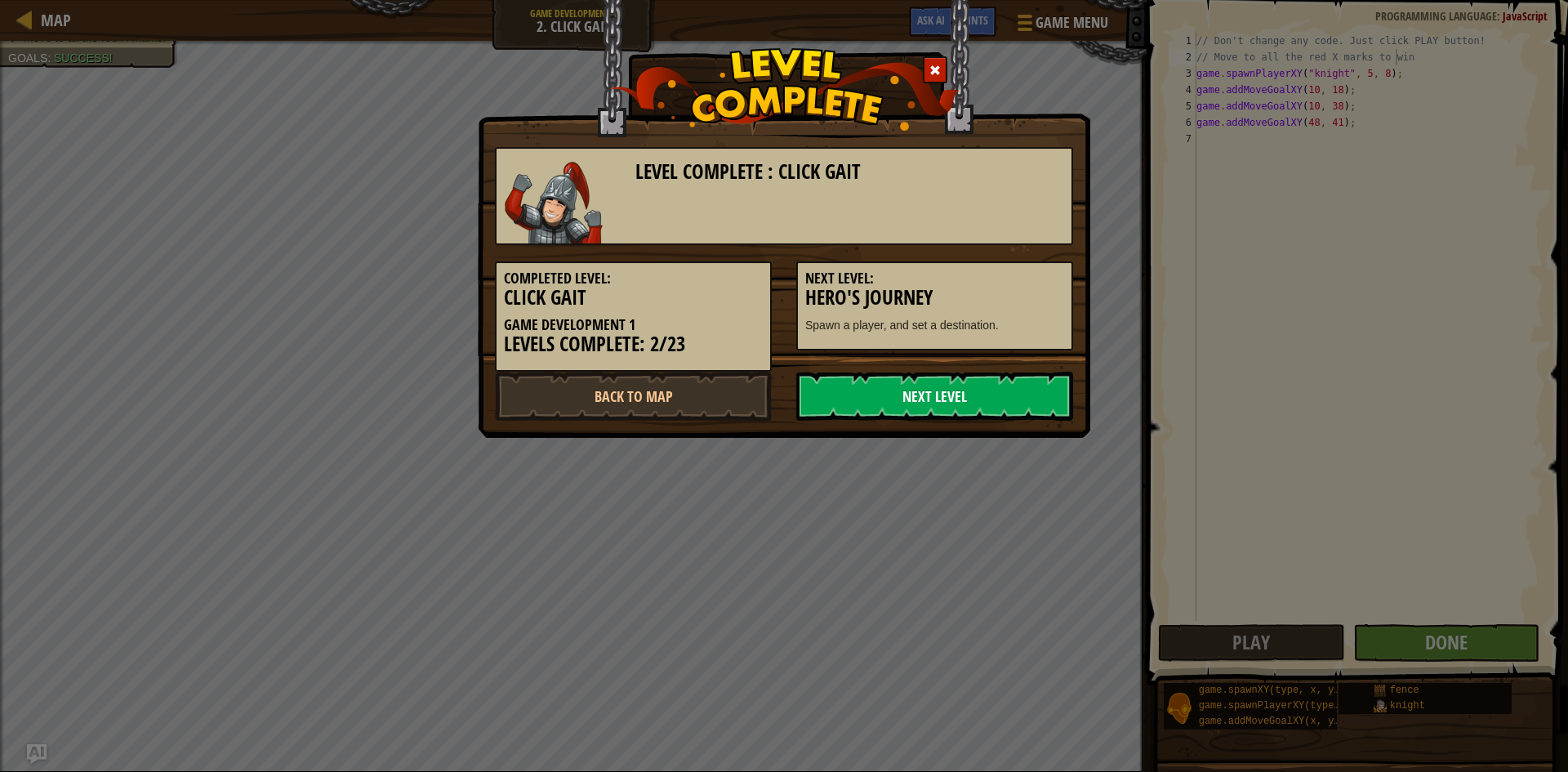
click at [1003, 386] on link "Next Level" at bounding box center [934, 396] width 277 height 49
